Goal: Transaction & Acquisition: Purchase product/service

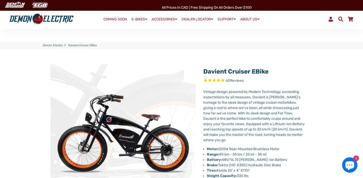
select select "******"
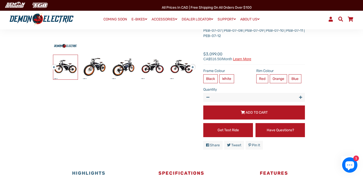
scroll to position [161, 0]
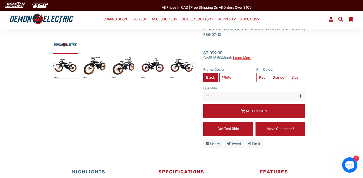
click at [211, 80] on label "Black" at bounding box center [210, 77] width 15 height 9
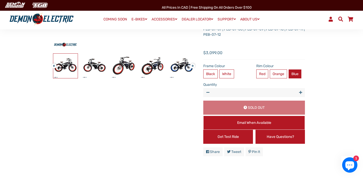
click at [297, 74] on label "Blue" at bounding box center [295, 73] width 13 height 9
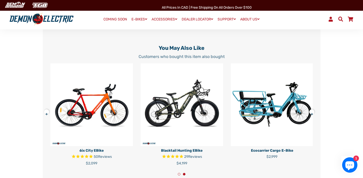
scroll to position [1165, 0]
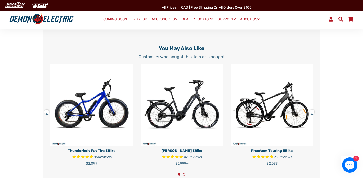
click at [286, 105] on img at bounding box center [272, 104] width 83 height 83
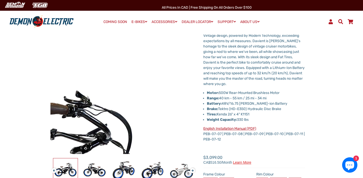
scroll to position [0, 0]
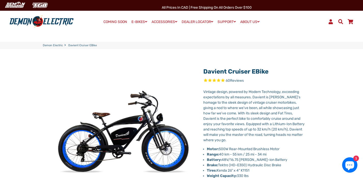
drag, startPoint x: 295, startPoint y: 70, endPoint x: 204, endPoint y: 66, distance: 90.6
copy link "Davient Cruiser eBike"
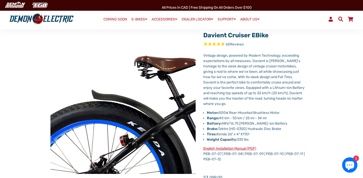
scroll to position [37, 0]
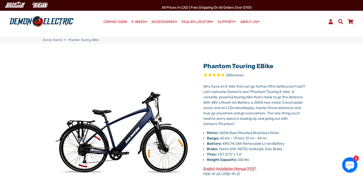
select select "******"
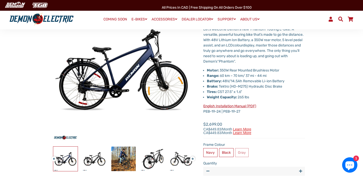
scroll to position [69, 0]
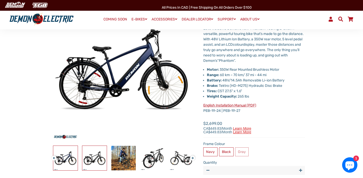
click at [96, 156] on img at bounding box center [94, 158] width 24 height 24
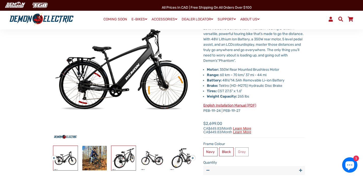
click at [122, 157] on img at bounding box center [123, 158] width 24 height 24
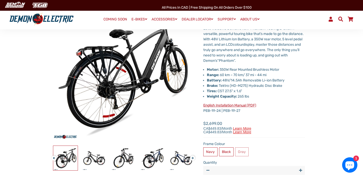
click at [52, 157] on button "Previous" at bounding box center [53, 156] width 3 height 6
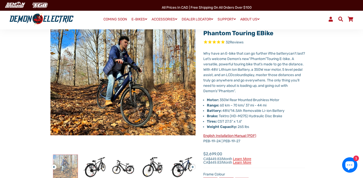
scroll to position [32, 0]
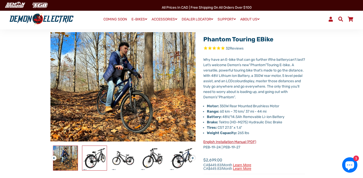
click at [94, 161] on img at bounding box center [94, 158] width 24 height 24
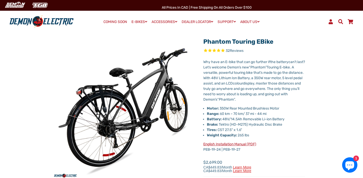
scroll to position [0, 0]
